Goal: Find contact information: Find contact information

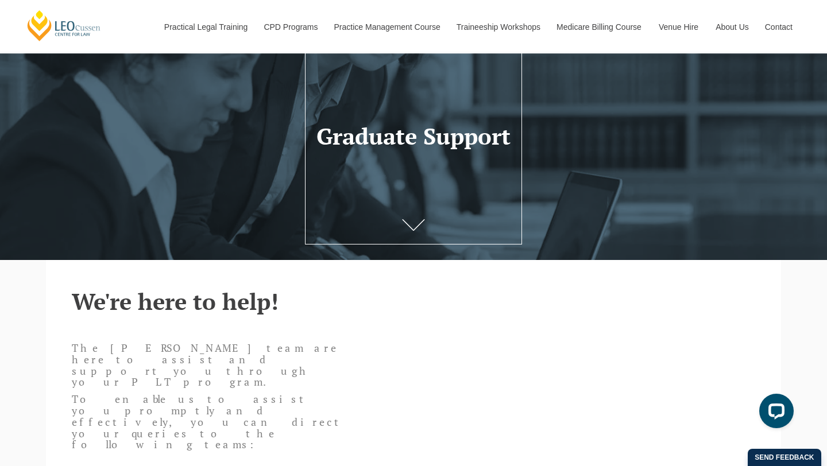
scroll to position [15, 0]
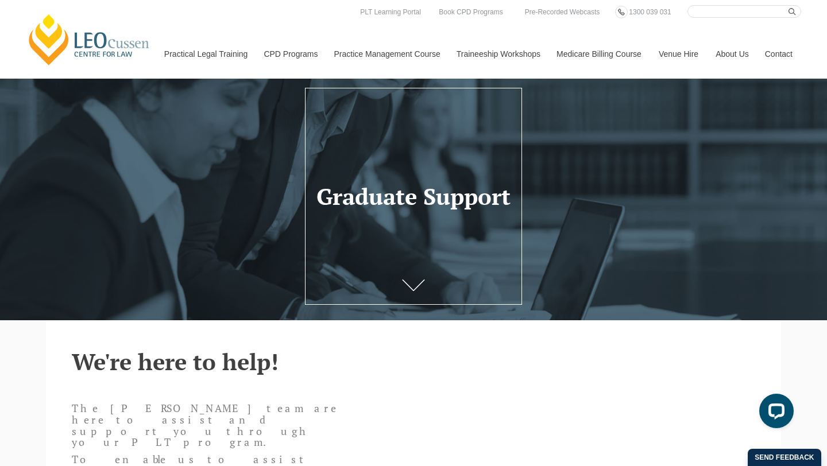
click at [769, 57] on link "Contact" at bounding box center [778, 53] width 45 height 49
